Goal: Task Accomplishment & Management: Complete application form

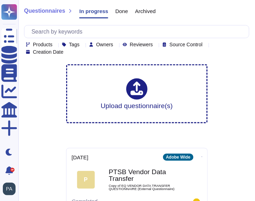
click at [116, 45] on icon at bounding box center [116, 45] width 0 height 0
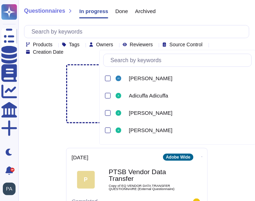
click at [128, 60] on input "text" at bounding box center [179, 60] width 145 height 12
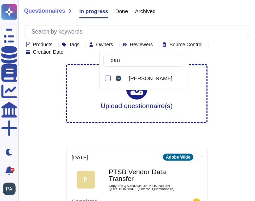
type input "[PERSON_NAME]"
click at [107, 77] on div at bounding box center [108, 79] width 6 height 6
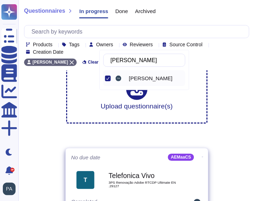
scroll to position [29, 0]
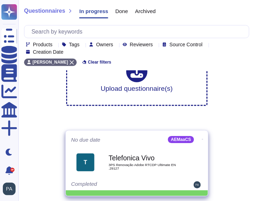
click at [120, 161] on div "Telefonica Vivo 3PS Renovação Adobe RTCDP Ultimate EN .29127" at bounding box center [143, 162] width 71 height 29
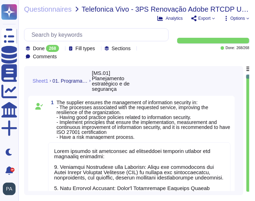
type textarea "Adobe ensures the management of information security through the following meas…"
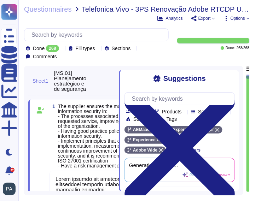
scroll to position [0, 0]
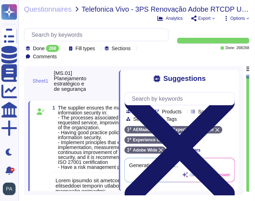
click at [230, 93] on icon at bounding box center [179, 148] width 110 height 110
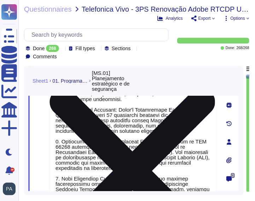
type textarea "Adobe has implemented a segregation of duties (SoD) policy to ensure that separ…"
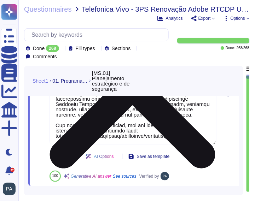
type textarea "Adobe conducts annual risk assessments to identify, evaluate, prioritize, and r…"
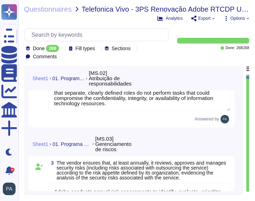
type textarea "Adobe's security policies and standards are reviewed by relevant stakeholders a…"
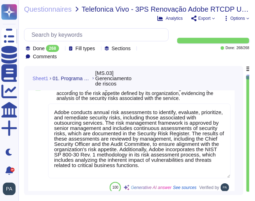
scroll to position [411, 0]
type textarea "Adobe complies with industry-accepted standards, regulations, and certification…"
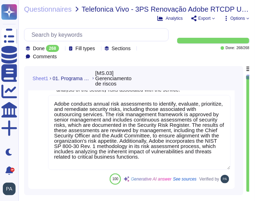
scroll to position [1, 0]
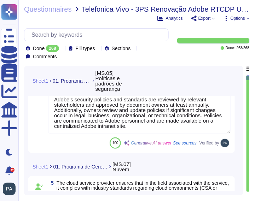
type textarea "Adobe has comprehensive policies, procedures, and technical measures in place t…"
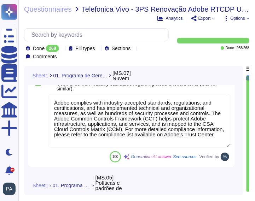
type textarea "Adobe ensures that information security objectives are clearly established and …"
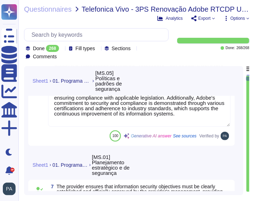
type textarea "Adobe has a robust, documented, and regularly reviewed framework for defining a…"
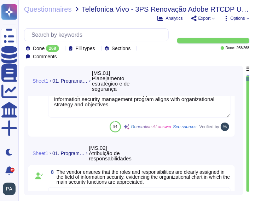
type textarea "Adobe performs an annual risk assessment that includes identifying, evaluating,…"
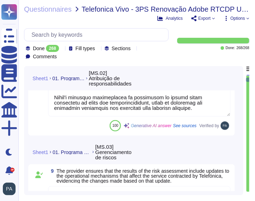
type textarea "Adobe's Information Security Policy is reviewed by relevant stakeholders and ap…"
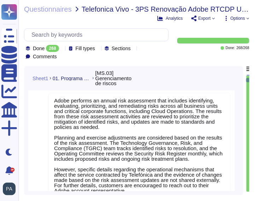
type textarea "Adobe maintains a documented and centrally accessible incident ticketing proces…"
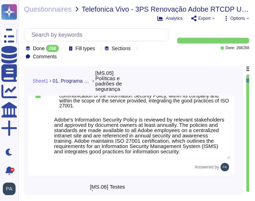
type textarea "Adobe conducts mandatory annual Security Awareness Training for all employees, …"
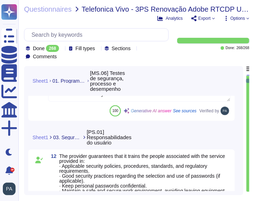
type textarea "Our company implements several security mechanisms to ensure the safety and sec…"
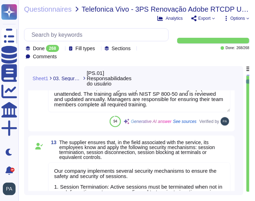
type textarea "Adobe conducts a mandatory, annual Security Awareness Training that is reviewed…"
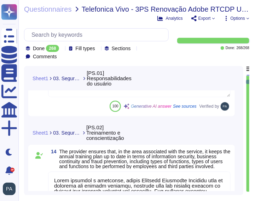
type textarea "Lorem ipsumdol sitametco ad elitsedd e tempori utlabore etdolorem aliquaen ad m…"
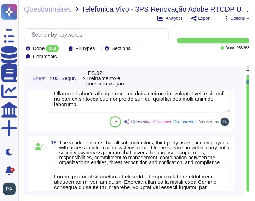
scroll to position [2146, 0]
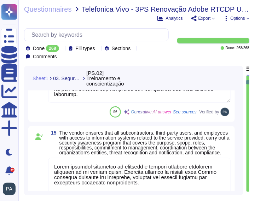
type textarea "Adobe ensures that access to information processing facilities is managed based…"
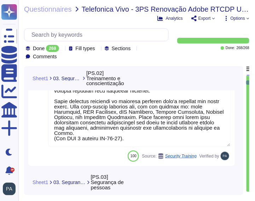
type textarea "Adobe conducts background checks for all employees, including vendor contractor…"
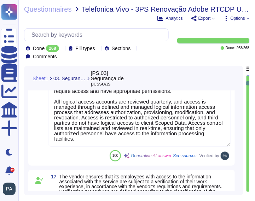
type textarea "Adobe ensures that data, including personal data, is not kept beyond what is st…"
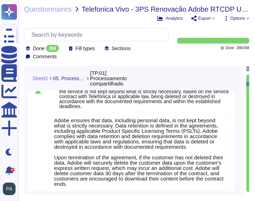
type textarea "Our cloud service provider employs standard network protocols to ensure secure …"
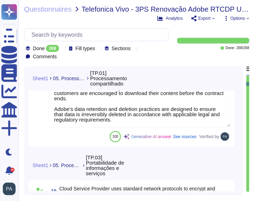
type textarea "Adobe guarantees the deletion of customer data associated with the service upon…"
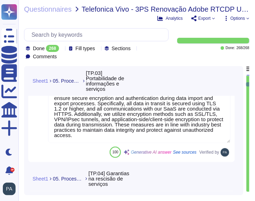
type textarea "Lorem ipsu dol s ametcon ad eli seddoeiusm te incidid utl etdolore ma ali enima…"
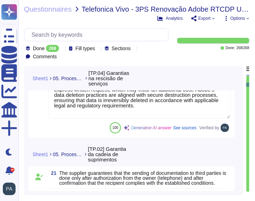
type textarea "Adobe does use a variety of sub processors to deliver the services to our custo…"
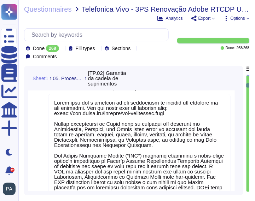
type textarea "Adobe has processes in place to answer data subject rights requests received in…"
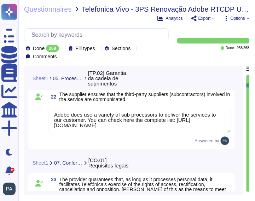
type textarea "When Adobe is providing software and services to an enterprise, Adobe is acting…"
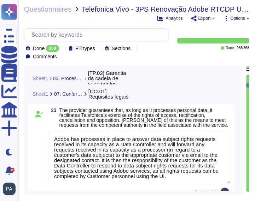
scroll to position [3357, 0]
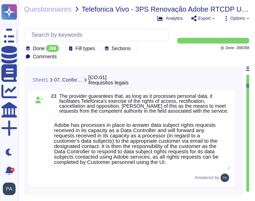
type textarea "Adobe maintains comprehensive policies and standards that govern the handling a…"
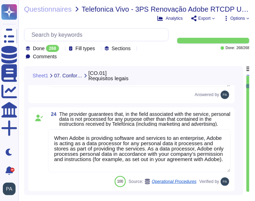
type textarea "Adobe has appointed a dedicated Data Protection Officer (DPO) who assists the P…"
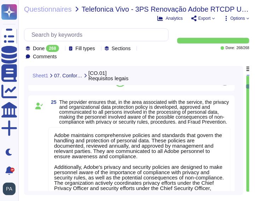
type textarea "Adobe ensures that access to information technology resources is based on the p…"
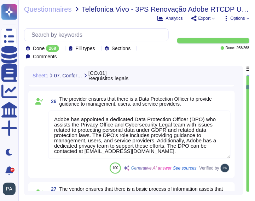
type textarea "Adobe has established a comprehensive physical security strategy to protect its…"
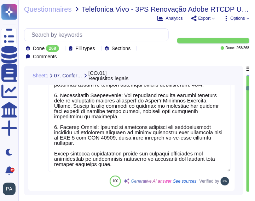
type textarea "Adobe has a mature software development and operations lifecycle program known …"
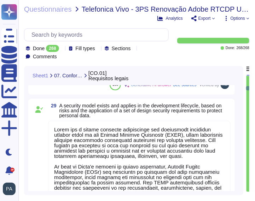
type textarea "Adobe has established an Information Security Management System (ISMS) aligned …"
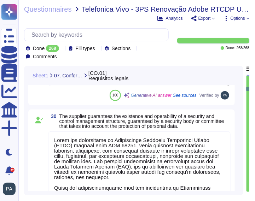
type textarea "Adobe has established a comprehensive security audit program that includes the …"
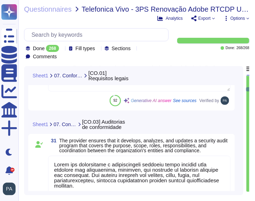
type textarea "Adobe's audit activities are governed by an independent Audit Committee that me…"
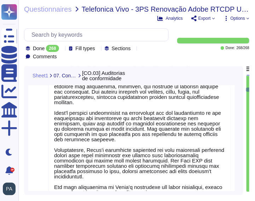
type textarea "Adobe conducts annual internal and external penetration testing to identify and…"
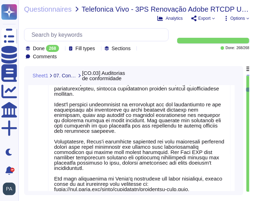
scroll to position [0, 0]
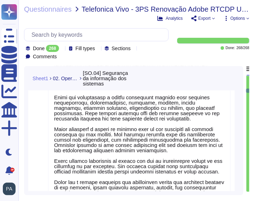
type textarea "Adobe conducts annual internal and external penetration testing to identify and…"
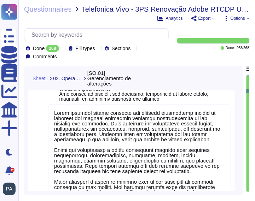
type textarea "Adobe conducts annual internal and external penetration testing to identify and…"
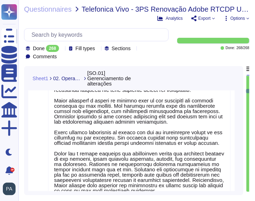
click at [135, 138] on textarea at bounding box center [139, 113] width 182 height 181
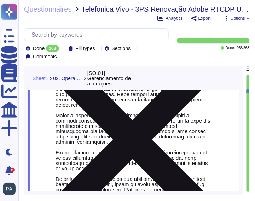
type textarea "Adobe conducts annual internal and external penetration testing to identify and…"
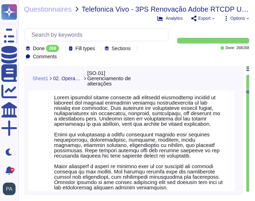
type textarea "Adobe conducts annual internal and external penetration testing to identify and…"
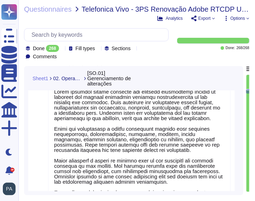
click at [47, 131] on div "35 88 Generative AI answer See sources Verified by" at bounding box center [132, 63] width 198 height 431
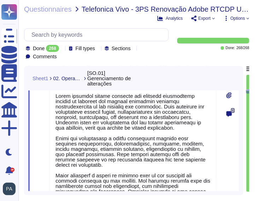
type textarea "Adobe conducts annual internal and external penetration testing to identify and…"
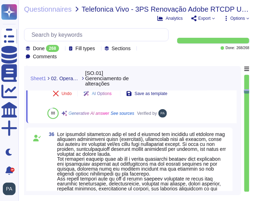
drag, startPoint x: 249, startPoint y: 89, endPoint x: 249, endPoint y: 101, distance: 12.0
click at [249, 102] on div at bounding box center [247, 134] width 6 height 118
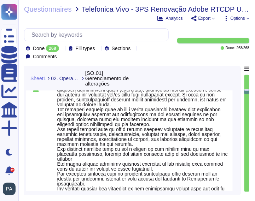
type textarea "Adobe conducts annual internal and external penetration testing to identify and…"
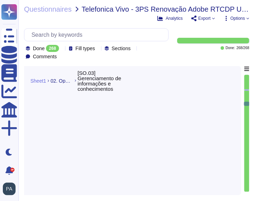
type textarea "The physical security measures in place include multiple levels of access contr…"
type textarea "To help protect physical access to customer data and systems, and to limit acce…"
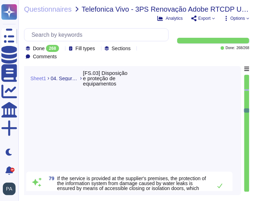
type textarea "Data center physical and environmental controls The following description of da…"
type textarea "To help protect physical access to customer data and systems, and to limit acce…"
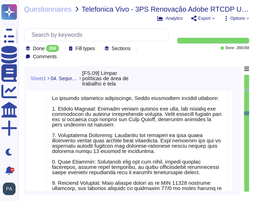
type textarea "Adobe employees at an office location that do not have access to confidential o…"
type textarea "To protect sensitive information, Adobe implements several measures: 1. Screen …"
type textarea "To help protect physical access to customer data and systems, and to limit acce…"
type textarea "Physical perimeter risk assessments are conducted annually at all office locati…"
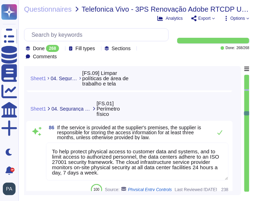
type textarea "Adobe employees at an office location that do not have access to confidential o…"
type textarea "To protect sensitive information, Adobe implements several measures: 1. Screen …"
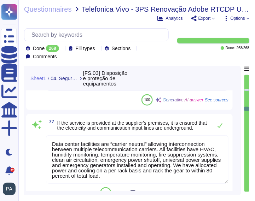
type textarea "To prevent threats of theft, fire, fumes, and dust, the following security meas…"
type textarea "Adobe-owned data centers are equipped with emergency lighting systems to suppor…"
type textarea "The data centers implement a range of physical protections against various risk…"
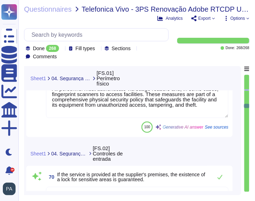
type textarea "Physical security employs on-site guards to protect Adobe premises 24 hours a d…"
type textarea "All data centers utilize closed-circuit video surveillance at all interior and …"
type textarea "The service provider ensures mechanisms are in place to restrict physical acces…"
type textarea "All areas of the facility, including restricted areas, require a minimum of bad…"
type textarea "Access to the supplier's premises is strictly controlled to ensure that only au…"
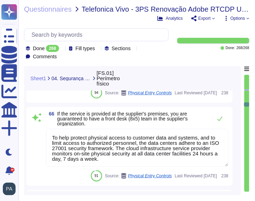
type textarea "The physical security measures in place include multiple levels of access contr…"
type textarea "To help protect physical access to customer data and systems, and to limit acce…"
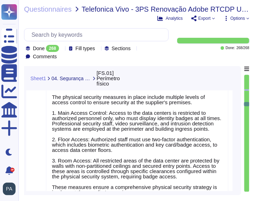
type textarea "To help protect physical access to customer data and systems, and to limit acce…"
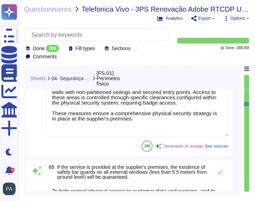
type textarea "Physical security employs on-site guards to protect Adobe premises 24 hours a d…"
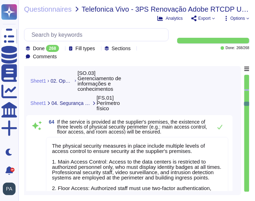
type textarea "Adobe encrypts Adobe Restricted data in transit. Adobe Restricted data is defin…"
type textarea "Adobe does not create a privacy policy on behalf of any third parties or for an…"
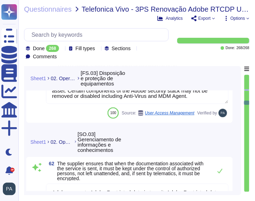
type textarea "Adobe manages workstation devices through a centralized Device Management solut…"
type textarea "Employee profiles are controlled by a centralized authentication system (e.g. A…"
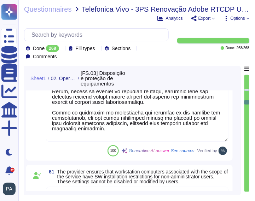
type textarea "All workstation devices that access Adobe data must adhere to the Secure Device…"
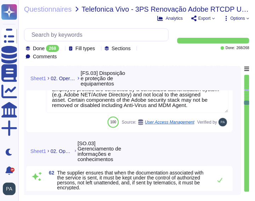
type textarea "The physical security measures in place include multiple levels of access contr…"
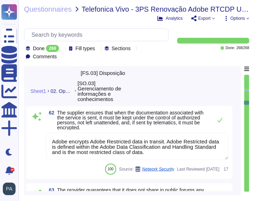
type textarea "Adobe manages workstation devices through a centralized Device Management solut…"
type textarea "Employee profiles are controlled by a centralized authentication system (e.g. A…"
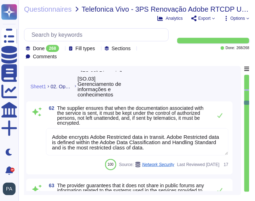
type textarea "Adobe manages workstation devices through a centralized Device Management solut…"
type textarea "Employee profiles are controlled by a centralized authentication system (e.g. A…"
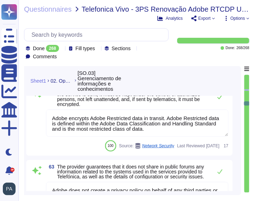
scroll to position [1, 0]
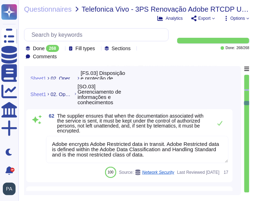
type textarea "Adobe manages workstation devices through a centralized Device Management solut…"
type textarea "Employee profiles are controlled by a centralized authentication system (e.g. A…"
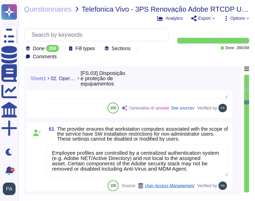
type textarea "All workstation devices that access Adobe data must adhere to the Secure Device…"
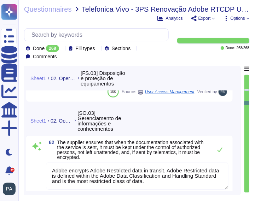
type textarea "The physical security measures in place include multiple levels of access contr…"
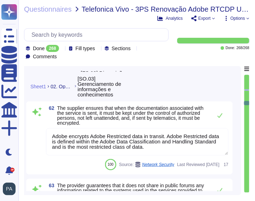
type textarea "Adobe manages workstation devices through a centralized Device Management solut…"
type textarea "Employee profiles are controlled by a centralized authentication system (e.g. A…"
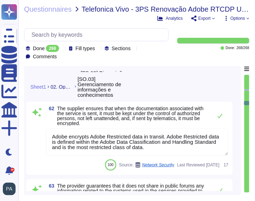
type textarea "Adobe manages workstation devices through a centralized Device Management solut…"
type textarea "Employee profiles are controlled by a centralized authentication system (e.g. A…"
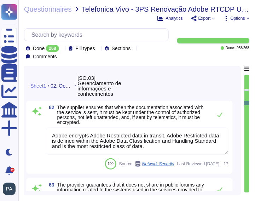
scroll to position [9869, 0]
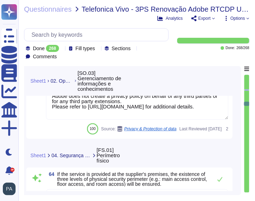
type textarea "To help protect physical access to customer data and systems, and to limit acce…"
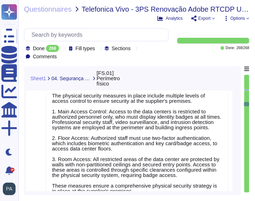
scroll to position [1, 0]
type textarea "To help protect physical access to customer data and systems, and to limit acce…"
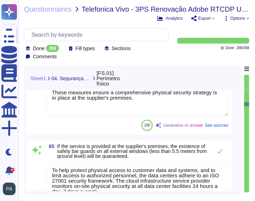
type textarea "Physical security employs on-site guards to protect Adobe premises 24 hours a d…"
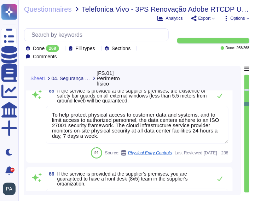
type textarea "All data centers utilize closed-circuit video surveillance at all interior and …"
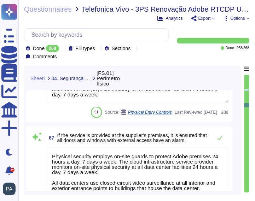
type textarea "The service provider ensures mechanisms are in place to restrict physical acces…"
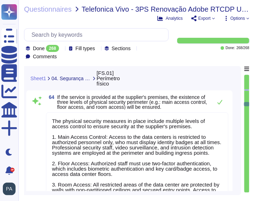
scroll to position [0, 0]
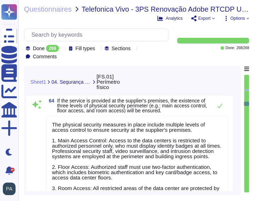
type textarea "Adobe encrypts Adobe Restricted data in transit. Adobe Restricted data is defin…"
type textarea "Adobe does not create a privacy policy on behalf of any third parties or for an…"
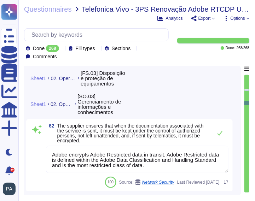
type textarea "Adobe manages workstation devices through a centralized Device Management solut…"
type textarea "Employee profiles are controlled by a centralized authentication system (e.g. A…"
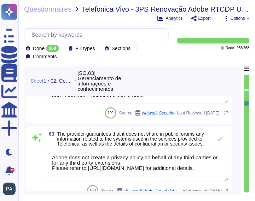
scroll to position [1, 0]
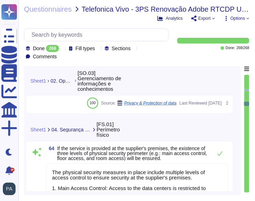
type textarea "To help protect physical access to customer data and systems, and to limit acce…"
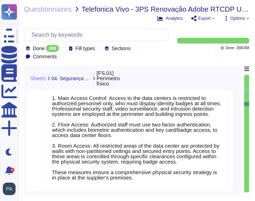
type textarea "To help protect physical access to customer data and systems, and to limit acce…"
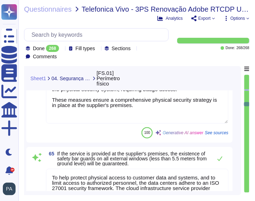
type textarea "Physical security employs on-site guards to protect Adobe premises 24 hours a d…"
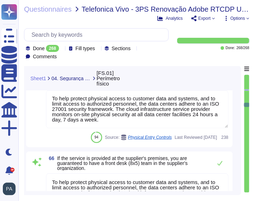
type textarea "All data centers utilize closed-circuit video surveillance at all interior and …"
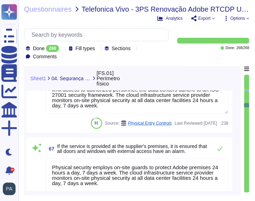
type textarea "The service provider ensures mechanisms are in place to restrict physical acces…"
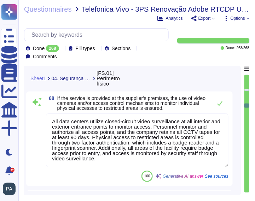
type textarea "All areas of the facility, including restricted areas, require a minimum of bad…"
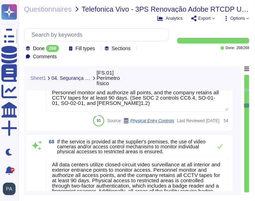
scroll to position [0, 0]
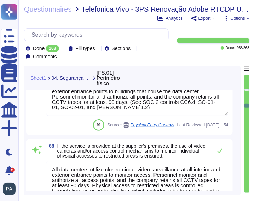
type textarea "To help protect physical access to customer data and systems, and to limit acce…"
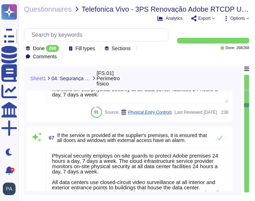
type textarea "The physical security measures in place include multiple levels of access contr…"
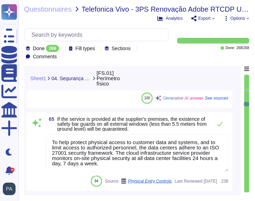
scroll to position [10197, 0]
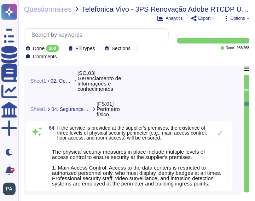
type textarea "Adobe encrypts Adobe Restricted data in transit. Adobe Restricted data is defin…"
type textarea "Adobe does not create a privacy policy on behalf of any third parties or for an…"
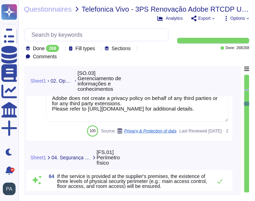
type textarea "To help protect physical access to customer data and systems, and to limit acce…"
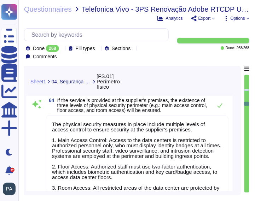
scroll to position [1, 0]
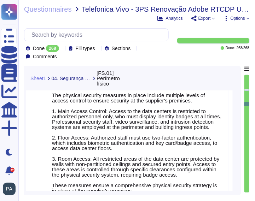
type textarea "To help protect physical access to customer data and systems, and to limit acce…"
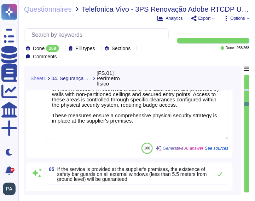
type textarea "Physical security employs on-site guards to protect Adobe premises 24 hours a d…"
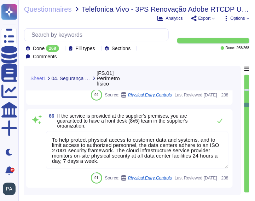
type textarea "All data centers utilize closed-circuit video surveillance at all interior and …"
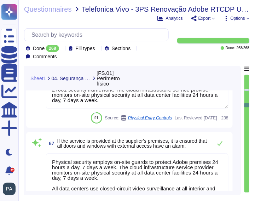
type textarea "The service provider ensures mechanisms are in place to restrict physical acces…"
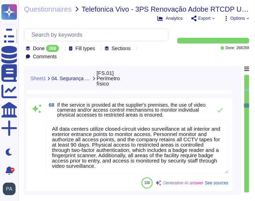
scroll to position [10493, 0]
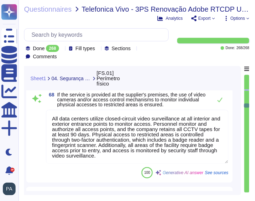
type textarea "All areas of the facility, including restricted areas, require a minimum of bad…"
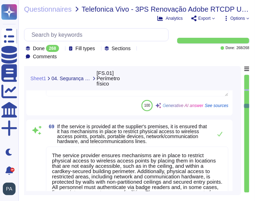
type textarea "Access to the supplier's premises is strictly controlled to ensure that only au…"
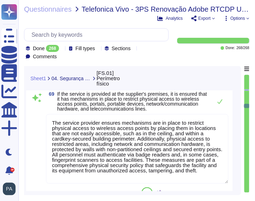
scroll to position [10589, 0]
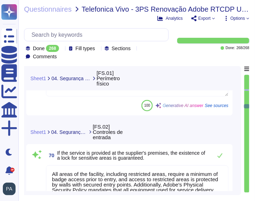
type textarea "Access to Adobe data centers and facilities is strictly controlled and limited …"
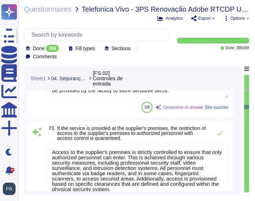
type textarea "All visitors are required to present identification, sign in, and are continual…"
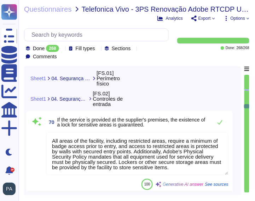
type textarea "All data centers utilize closed-circuit video surveillance at all interior and …"
type textarea "The service provider ensures mechanisms are in place to restrict physical acces…"
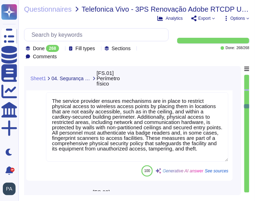
type textarea "Physical security employs on-site guards to protect Adobe premises 24 hours a d…"
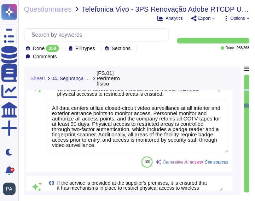
type textarea "To help protect physical access to customer data and systems, and to limit acce…"
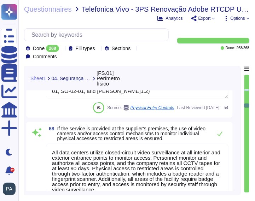
type textarea "To help protect physical access to customer data and systems, and to limit acce…"
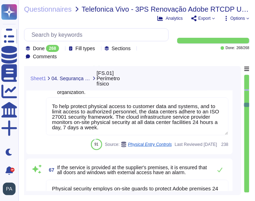
type textarea "The physical security measures in place include multiple levels of access contr…"
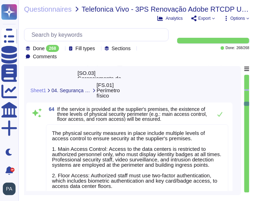
type textarea "Adobe encrypts Adobe Restricted data in transit. Adobe Restricted data is defin…"
type textarea "Adobe does not create a privacy policy on behalf of any third parties or for an…"
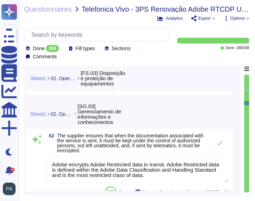
type textarea "Adobe manages workstation devices through a centralized Device Management solut…"
type textarea "Employee profiles are controlled by a centralized authentication system (e.g. A…"
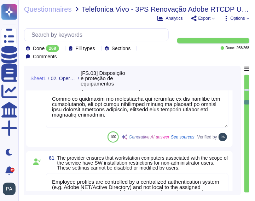
type textarea "All workstation devices that access Adobe data must adhere to the Secure Device…"
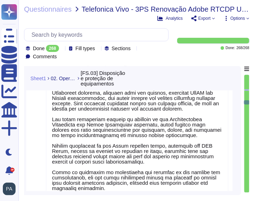
type textarea "Adobe ensures that workstation devices associated with the scope of the service…"
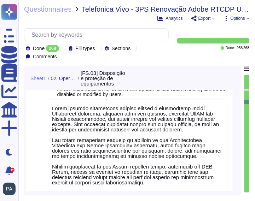
scroll to position [1, 0]
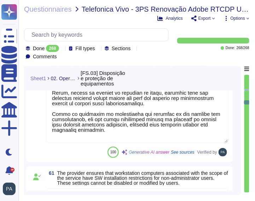
type textarea "Adobe does not create a privacy policy on behalf of any third parties or for an…"
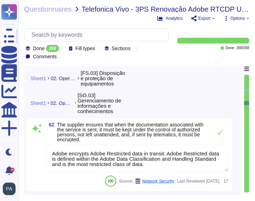
type textarea "The physical security measures in place include multiple levels of access contr…"
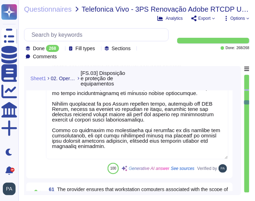
type textarea "All workstation devices that access Adobe data must adhere to the Secure Device…"
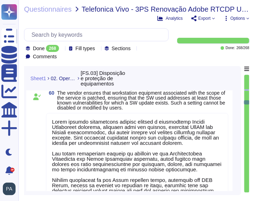
scroll to position [9592, 0]
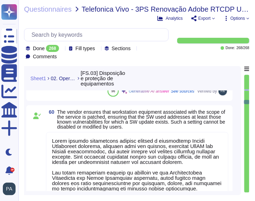
type textarea "Adobe ensures that workstation devices associated with the scope of the service…"
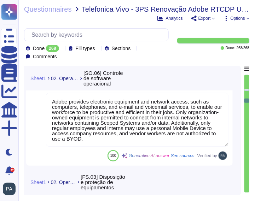
type textarea "See: [URL][DOMAIN_NAME]"
type textarea "Adobe ensures that the software used in the operating systems associated with t…"
type textarea "Adobe provides electronic equipment and network access, such as computers, tele…"
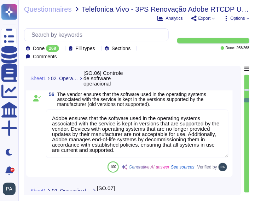
scroll to position [9164, 0]
type textarea "Yes"
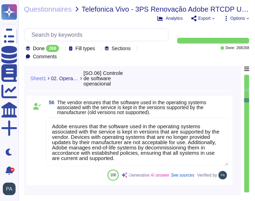
scroll to position [1, 0]
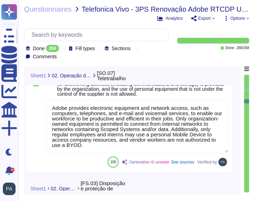
type textarea "All workstation devices that access Adobe data must adhere to the Secure Device…"
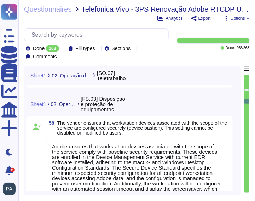
type textarea "Adobe manages workstation devices through a centralized Device Management solut…"
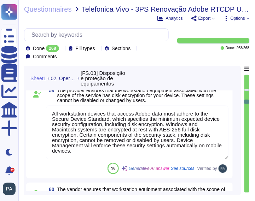
scroll to position [9515, 0]
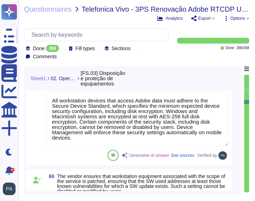
type textarea "Employee profiles are controlled by a centralized authentication system (e.g. A…"
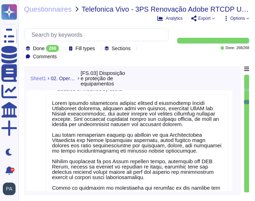
scroll to position [1, 0]
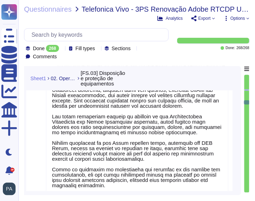
type textarea "Adobe encrypts Adobe Restricted data in transit. Adobe Restricted data is defin…"
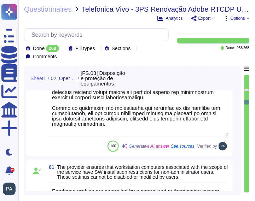
type textarea "Adobe does not create a privacy policy on behalf of any third parties or for an…"
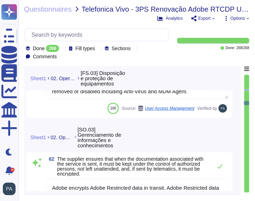
type textarea "The physical security measures in place include multiple levels of access contr…"
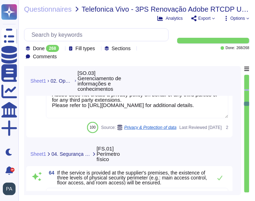
type textarea "To help protect physical access to customer data and systems, and to limit acce…"
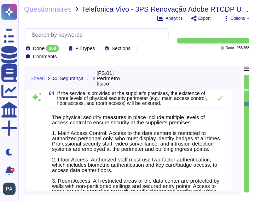
type textarea "To help protect physical access to customer data and systems, and to limit acce…"
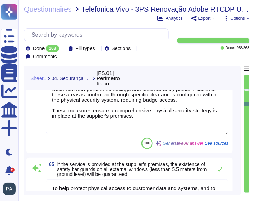
type textarea "Physical security employs on-site guards to protect Adobe premises 24 hours a d…"
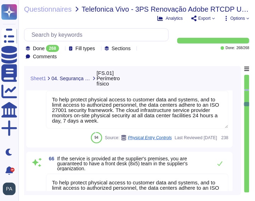
type textarea "All data centers utilize closed-circuit video surveillance at all interior and …"
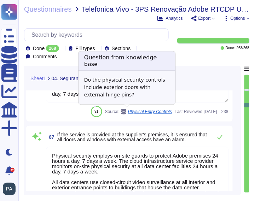
scroll to position [10358, 0]
type textarea "The service provider ensures mechanisms are in place to restrict physical acces…"
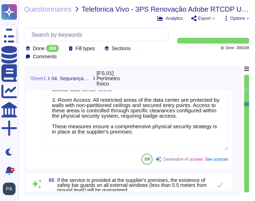
scroll to position [0, 0]
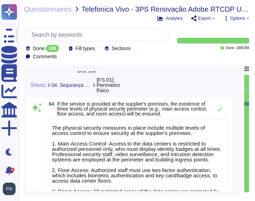
type textarea "Adobe encrypts Adobe Restricted data in transit. Adobe Restricted data is defin…"
type textarea "Adobe does not create a privacy policy on behalf of any third parties or for an…"
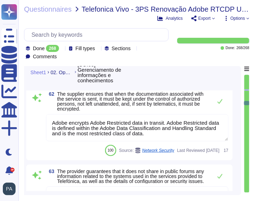
type textarea "Adobe manages workstation devices through a centralized Device Management solut…"
type textarea "Employee profiles are controlled by a centralized authentication system (e.g. A…"
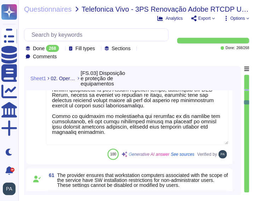
type textarea "All workstation devices that access Adobe data must adhere to the Secure Device…"
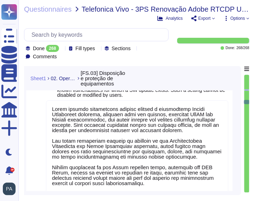
type textarea "Adobe ensures that workstation devices associated with the scope of the service…"
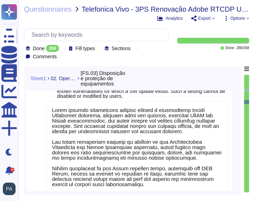
scroll to position [1, 0]
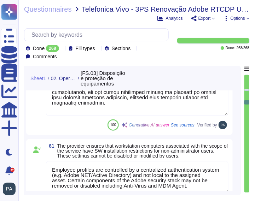
type textarea "Adobe does not create a privacy policy on behalf of any third parties or for an…"
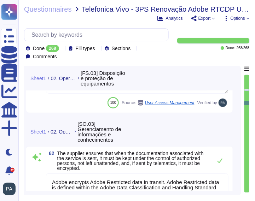
type textarea "The physical security measures in place include multiple levels of access contr…"
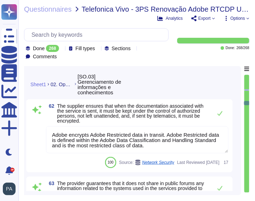
type textarea "Adobe manages workstation devices through a centralized Device Management solut…"
type textarea "Employee profiles are controlled by a centralized authentication system (e.g. A…"
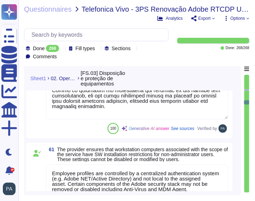
type textarea "All workstation devices that access Adobe data must adhere to the Secure Device…"
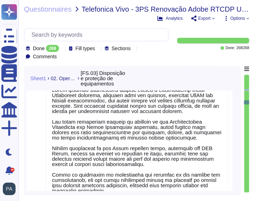
type textarea "Adobe ensures that workstation devices associated with the scope of the service…"
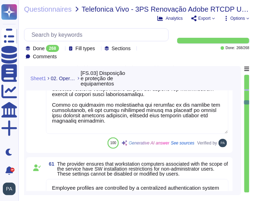
type textarea "Adobe does not create a privacy policy on behalf of any third parties or for an…"
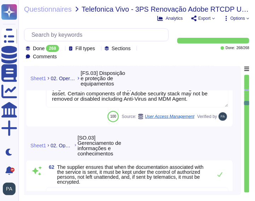
type textarea "The physical security measures in place include multiple levels of access contr…"
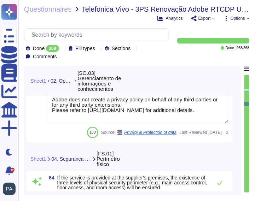
type textarea "To help protect physical access to customer data and systems, and to limit acce…"
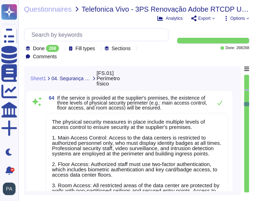
type textarea "To help protect physical access to customer data and systems, and to limit acce…"
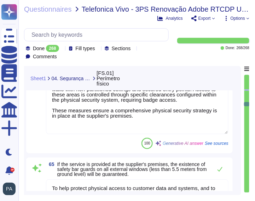
type textarea "Physical security employs on-site guards to protect Adobe premises 24 hours a d…"
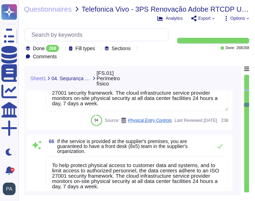
type textarea "All data centers utilize closed-circuit video surveillance at all interior and …"
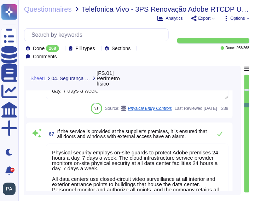
type textarea "The service provider ensures mechanisms are in place to restrict physical acces…"
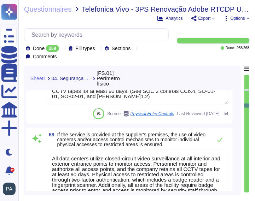
scroll to position [10457, 0]
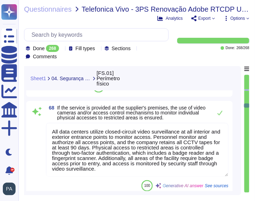
type textarea "All areas of the facility, including restricted areas, require a minimum of bad…"
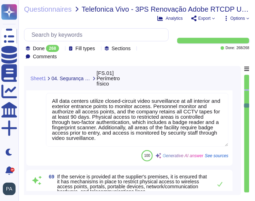
scroll to position [0, 0]
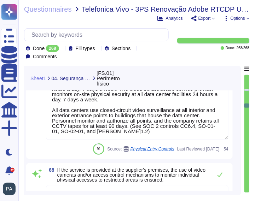
type textarea "To help protect physical access to customer data and systems, and to limit acce…"
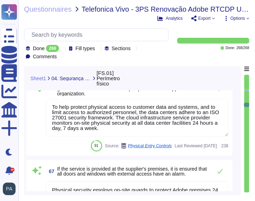
type textarea "The physical security measures in place include multiple levels of access contr…"
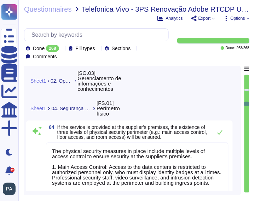
type textarea "Adobe encrypts Adobe Restricted data in transit. Adobe Restricted data is defin…"
type textarea "Adobe does not create a privacy policy on behalf of any third parties or for an…"
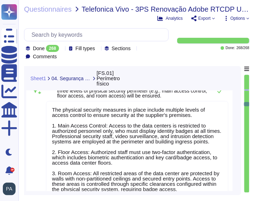
type textarea "To help protect physical access to customer data and systems, and to limit acce…"
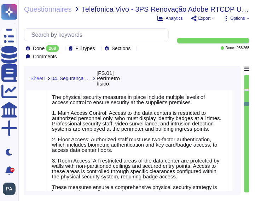
scroll to position [1, 0]
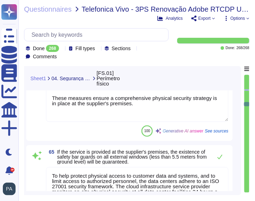
type textarea "Physical security employs on-site guards to protect Adobe premises 24 hours a d…"
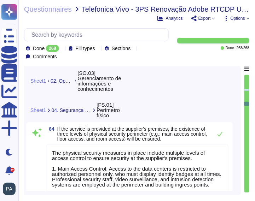
type textarea "Adobe encrypts Adobe Restricted data in transit. Adobe Restricted data is defin…"
type textarea "Adobe does not create a privacy policy on behalf of any third parties or for an…"
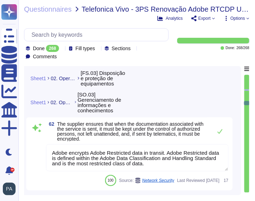
type textarea "Adobe manages workstation devices through a centralized Device Management solut…"
type textarea "Employee profiles are controlled by a centralized authentication system (e.g. A…"
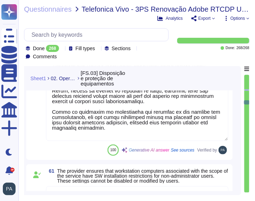
type textarea "All workstation devices that access Adobe data must adhere to the Secure Device…"
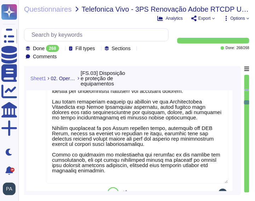
scroll to position [9653, 0]
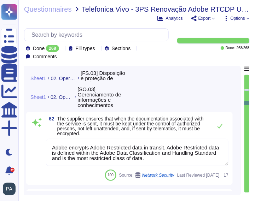
type textarea "The physical security measures in place include multiple levels of access contr…"
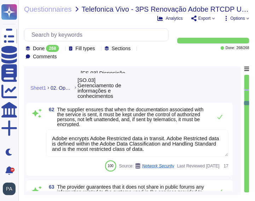
type textarea "Adobe manages workstation devices through a centralized Device Management solut…"
type textarea "Employee profiles are controlled by a centralized authentication system (e.g. A…"
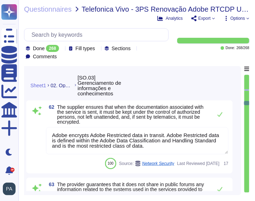
type textarea "Adobe manages workstation devices through a centralized Device Management solut…"
type textarea "Employee profiles are controlled by a centralized authentication system (e.g. A…"
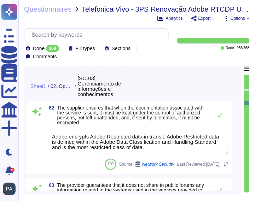
type textarea "Adobe manages workstation devices through a centralized Device Management solut…"
type textarea "Employee profiles are controlled by a centralized authentication system (e.g. A…"
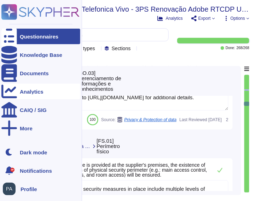
type textarea "To help protect physical access to customer data and systems, and to limit acce…"
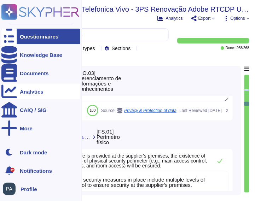
scroll to position [1, 0]
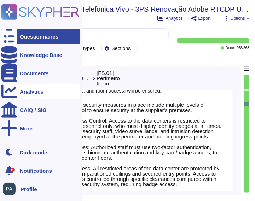
type textarea "To help protect physical access to customer data and systems, and to limit acce…"
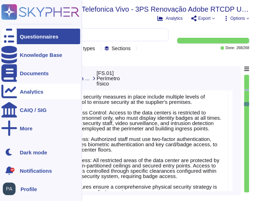
scroll to position [0, 0]
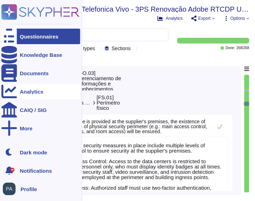
type textarea "Adobe encrypts Adobe Restricted data in transit. Adobe Restricted data is defin…"
type textarea "Adobe does not create a privacy policy on behalf of any third parties or for an…"
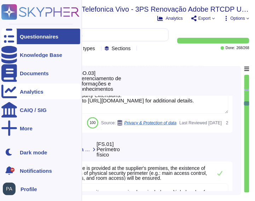
scroll to position [1, 0]
type textarea "To help protect physical access to customer data and systems, and to limit acce…"
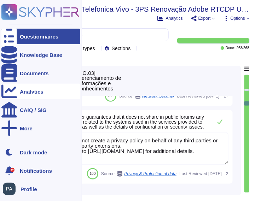
scroll to position [9920, 0]
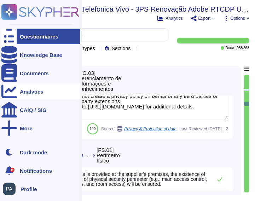
type textarea "To help protect physical access to customer data and systems, and to limit acce…"
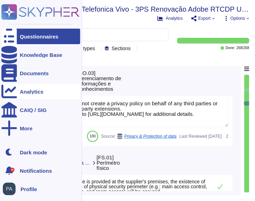
scroll to position [0, 0]
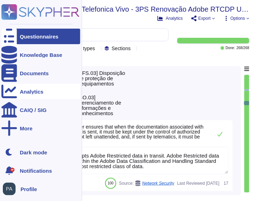
type textarea "Adobe manages workstation devices through a centralized Device Management solut…"
type textarea "Employee profiles are controlled by a centralized authentication system (e.g. A…"
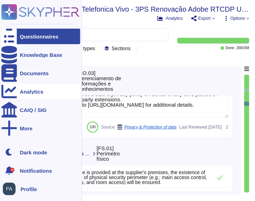
type textarea "To help protect physical access to customer data and systems, and to limit acce…"
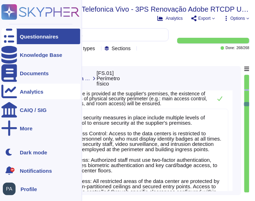
type textarea "To help protect physical access to customer data and systems, and to limit acce…"
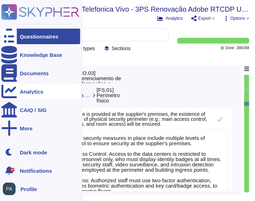
type textarea "Adobe encrypts Adobe Restricted data in transit. Adobe Restricted data is defin…"
type textarea "Adobe does not create a privacy policy on behalf of any third parties or for an…"
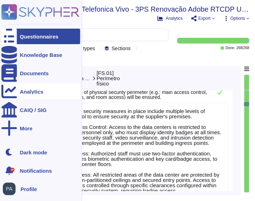
type textarea "To help protect physical access to customer data and systems, and to limit acce…"
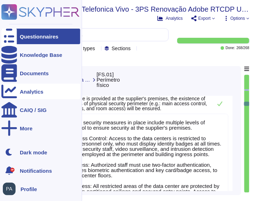
type textarea "Adobe encrypts Adobe Restricted data in transit. Adobe Restricted data is defin…"
type textarea "Adobe does not create a privacy policy on behalf of any third parties or for an…"
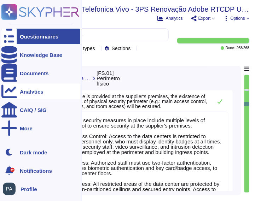
scroll to position [10053, 0]
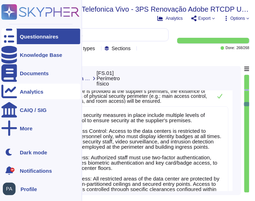
type textarea "To help protect physical access to customer data and systems, and to limit acce…"
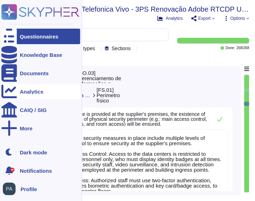
scroll to position [10011, 0]
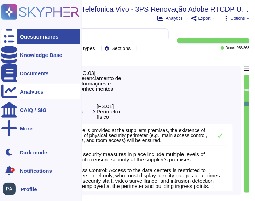
type textarea "Adobe encrypts Adobe Restricted data in transit. Adobe Restricted data is defin…"
type textarea "Adobe does not create a privacy policy on behalf of any third parties or for an…"
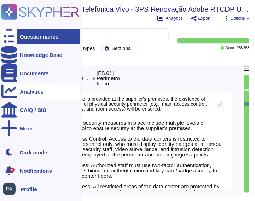
type textarea "To help protect physical access to customer data and systems, and to limit acce…"
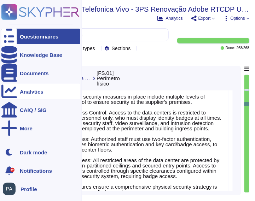
scroll to position [1, 0]
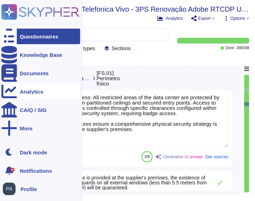
type textarea "Physical security employs on-site guards to protect Adobe premises 24 hours a d…"
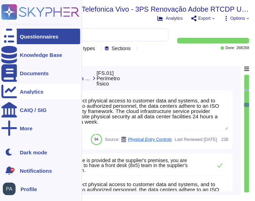
type textarea "All data centers utilize closed-circuit video surveillance at all interior and …"
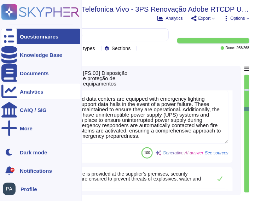
scroll to position [11407, 0]
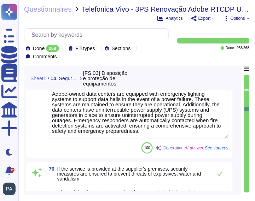
click at [212, 18] on icon at bounding box center [213, 18] width 3 height 3
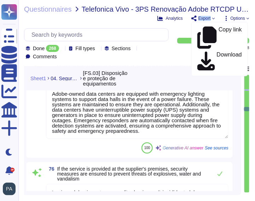
click at [212, 18] on icon at bounding box center [213, 18] width 3 height 3
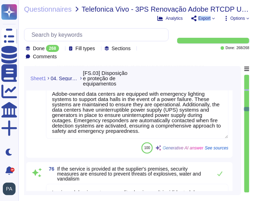
click at [212, 18] on icon at bounding box center [213, 18] width 3 height 3
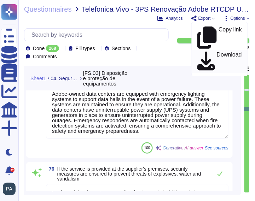
click at [217, 52] on p "Download" at bounding box center [229, 62] width 25 height 20
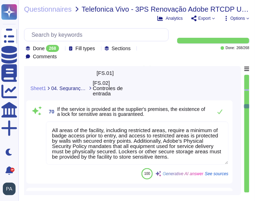
scroll to position [10713, 0]
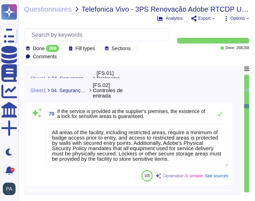
click at [248, 17] on icon at bounding box center [247, 18] width 3 height 3
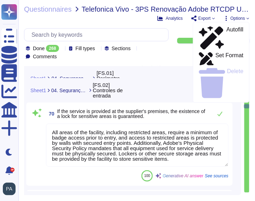
click at [248, 17] on icon at bounding box center [247, 18] width 3 height 3
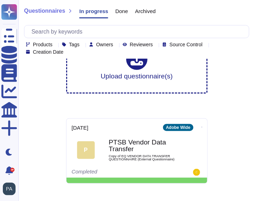
scroll to position [28, 0]
